Goal: Information Seeking & Learning: Find contact information

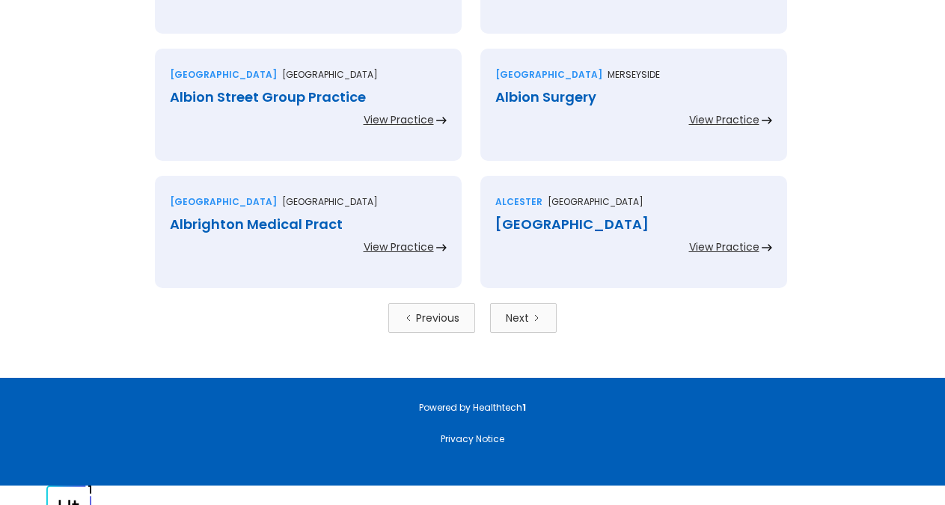
scroll to position [3348, 0]
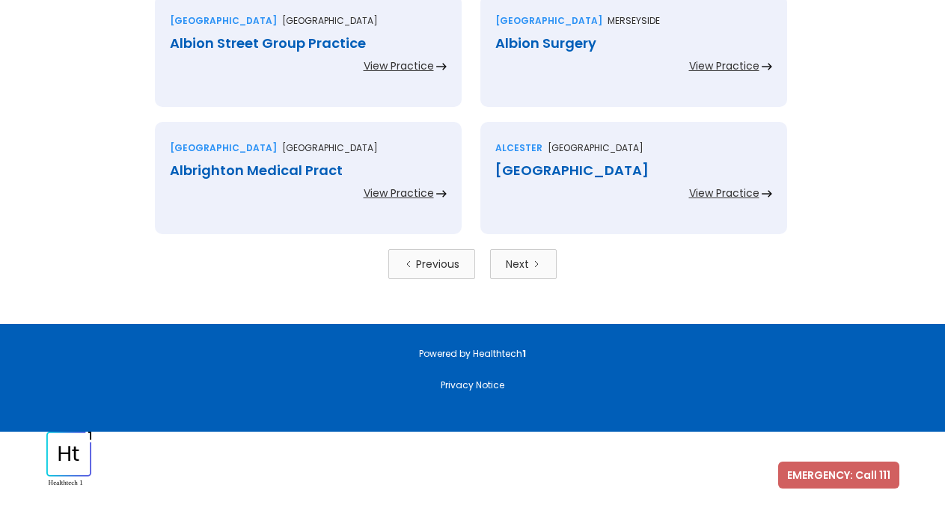
click at [527, 254] on link "Next" at bounding box center [523, 264] width 67 height 30
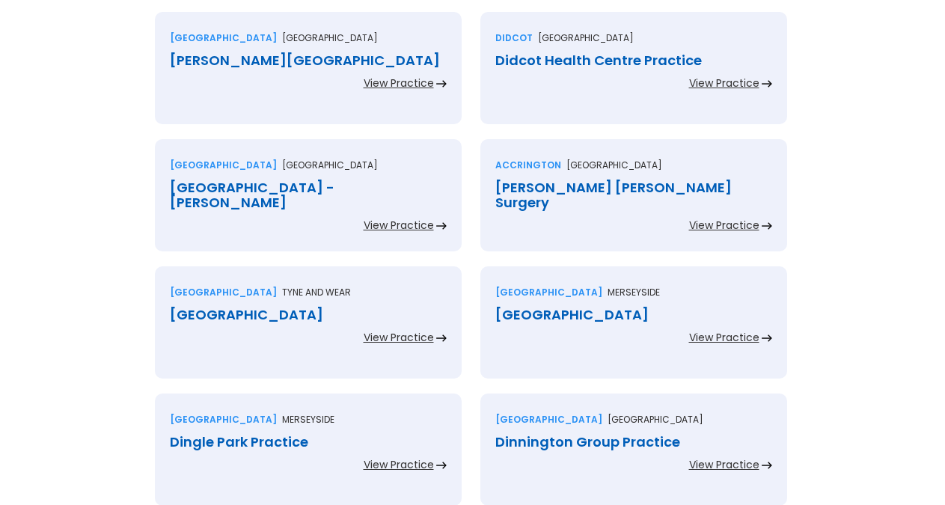
scroll to position [1326, 0]
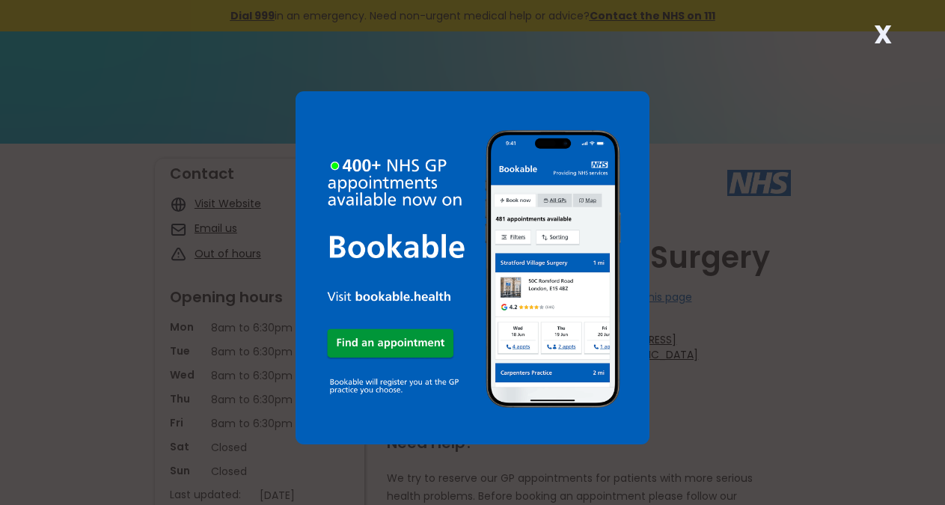
click at [881, 34] on strong "X" at bounding box center [883, 34] width 18 height 36
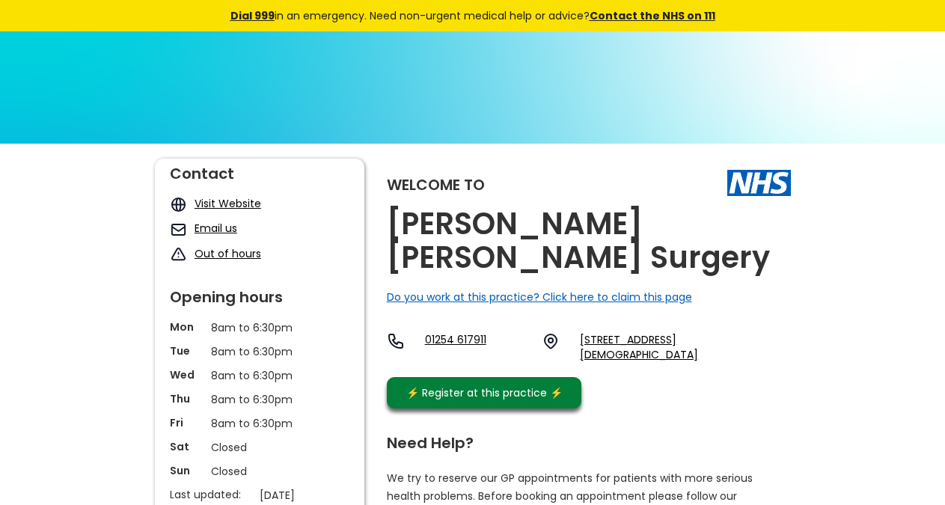
drag, startPoint x: 677, startPoint y: 331, endPoint x: 643, endPoint y: 331, distance: 34.4
click at [643, 332] on div "01254 617911 [STREET_ADDRESS][DEMOGRAPHIC_DATA]" at bounding box center [589, 350] width 404 height 37
copy link "Bb5 4lf"
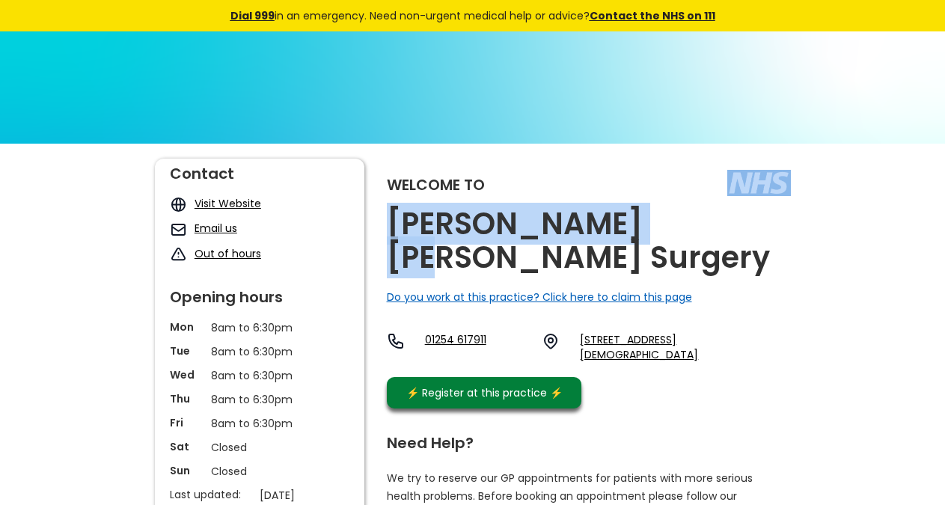
drag, startPoint x: 646, startPoint y: 210, endPoint x: 622, endPoint y: 222, distance: 26.8
click at [622, 222] on div "Welcome to [PERSON_NAME][GEOGRAPHIC_DATA][PERSON_NAME] Surgery Do you work at t…" at bounding box center [589, 287] width 404 height 257
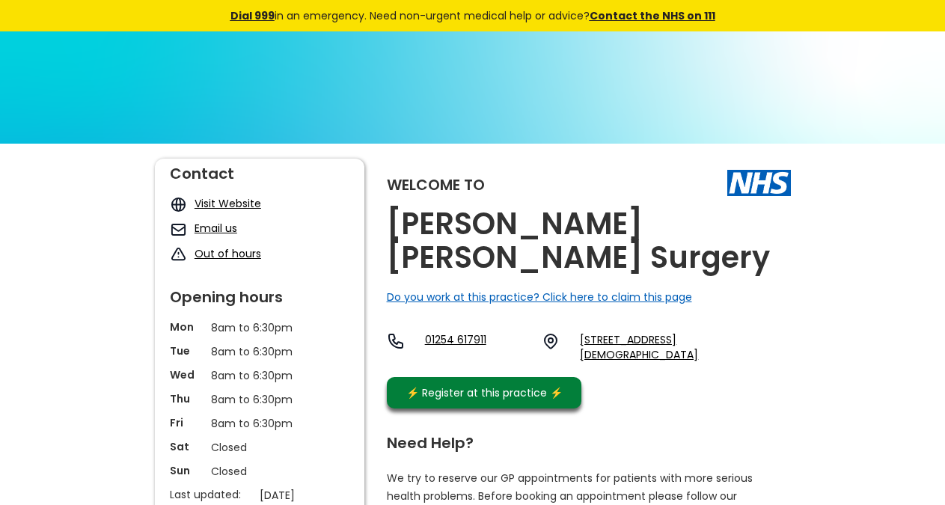
click at [671, 231] on div "Welcome to [PERSON_NAME][GEOGRAPHIC_DATA][PERSON_NAME] Surgery Do you work at t…" at bounding box center [589, 287] width 404 height 257
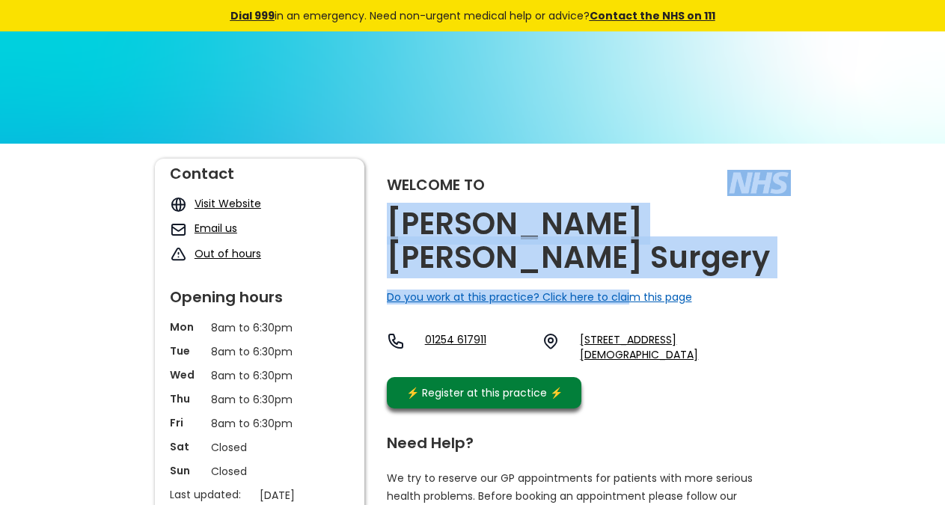
copy div "[PERSON_NAME] [PERSON_NAME] Surgery Do you work at this practice? Click here to…"
drag, startPoint x: 691, startPoint y: 230, endPoint x: 631, endPoint y: 240, distance: 61.4
click at [631, 240] on div "Welcome to [PERSON_NAME][GEOGRAPHIC_DATA][PERSON_NAME] Surgery Do you work at t…" at bounding box center [589, 287] width 404 height 257
click at [603, 217] on h2 "[PERSON_NAME] [PERSON_NAME] Surgery" at bounding box center [589, 240] width 404 height 67
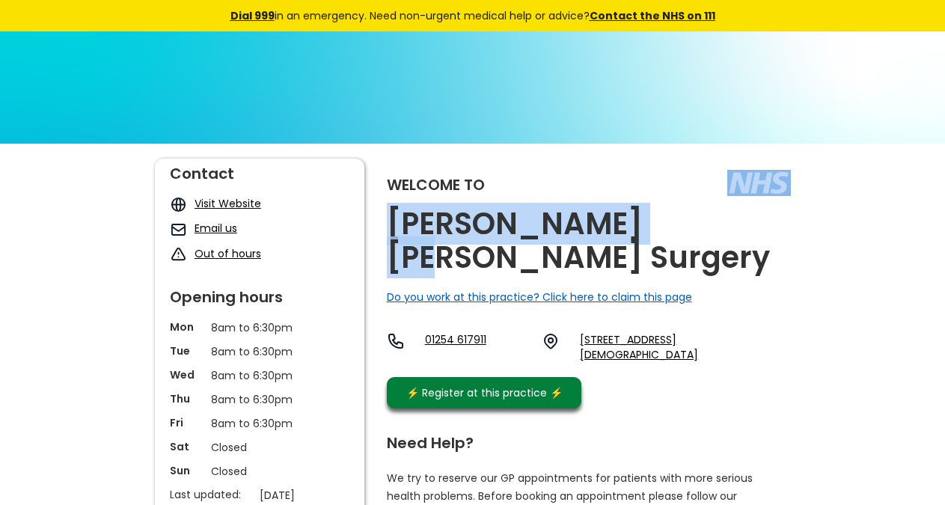
copy div "[PERSON_NAME] [PERSON_NAME] Surgery"
drag, startPoint x: 658, startPoint y: 221, endPoint x: 622, endPoint y: 217, distance: 36.9
click at [622, 217] on div "Welcome to [PERSON_NAME][GEOGRAPHIC_DATA][PERSON_NAME] Surgery Do you work at t…" at bounding box center [589, 287] width 404 height 257
drag, startPoint x: 679, startPoint y: 334, endPoint x: 739, endPoint y: 6, distance: 333.8
click at [642, 332] on div "01254 617911 [STREET_ADDRESS][DEMOGRAPHIC_DATA]" at bounding box center [589, 350] width 404 height 37
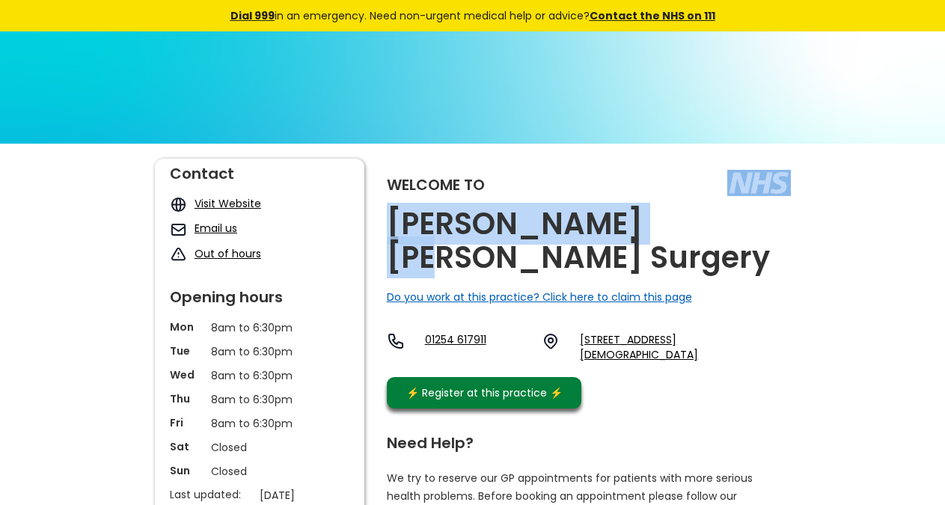
copy link "Bb5 4lf,"
